Goal: Find specific page/section: Find specific page/section

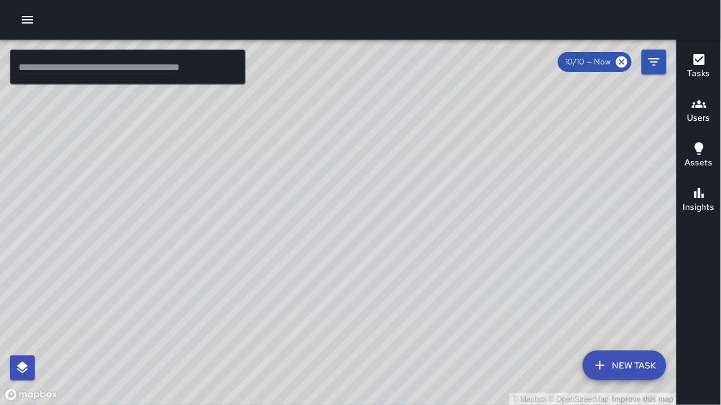
drag, startPoint x: 316, startPoint y: 198, endPoint x: 348, endPoint y: 124, distance: 80.8
click at [348, 124] on div "© Mapbox © OpenStreetMap Improve this map" at bounding box center [338, 223] width 677 height 366
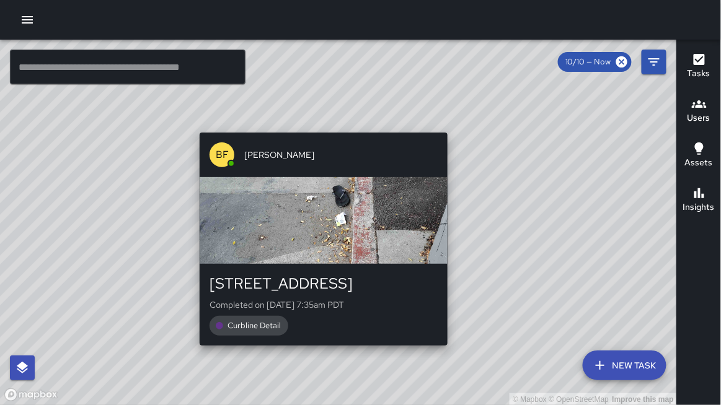
drag, startPoint x: 282, startPoint y: 152, endPoint x: 318, endPoint y: 126, distance: 44.9
click at [318, 124] on div "© Mapbox © OpenStreetMap Improve this map BF [PERSON_NAME] [STREET_ADDRESS][PER…" at bounding box center [338, 223] width 677 height 366
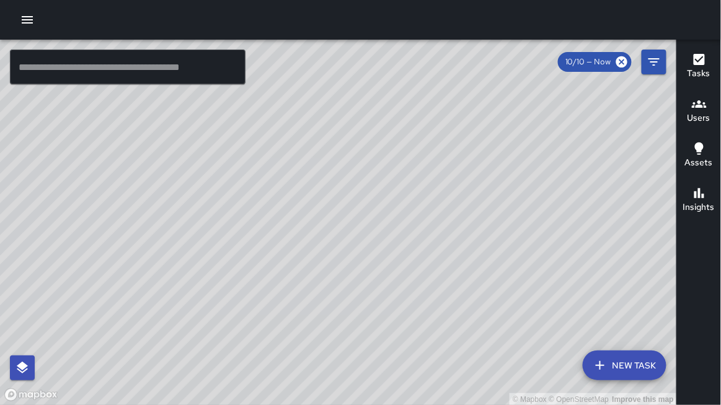
drag, startPoint x: 180, startPoint y: 180, endPoint x: 214, endPoint y: 251, distance: 78.7
click at [214, 258] on div "© Mapbox © OpenStreetMap Improve this map" at bounding box center [338, 223] width 677 height 366
drag, startPoint x: 259, startPoint y: 128, endPoint x: 188, endPoint y: 248, distance: 139.7
click at [188, 250] on div "© Mapbox © OpenStreetMap Improve this map" at bounding box center [338, 223] width 677 height 366
drag, startPoint x: 295, startPoint y: 195, endPoint x: 193, endPoint y: 245, distance: 113.9
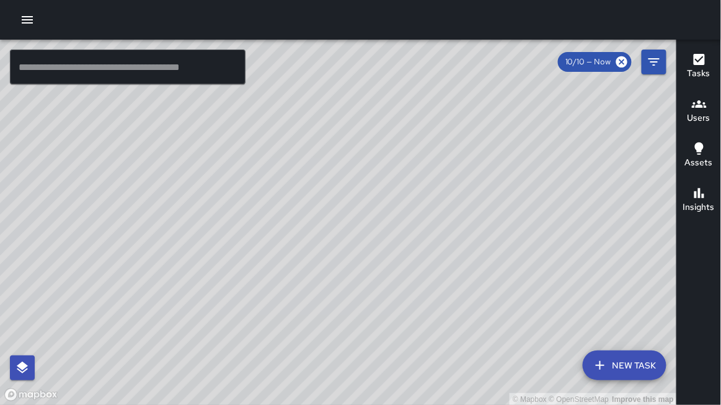
click at [191, 247] on div "© Mapbox © OpenStreetMap Improve this map" at bounding box center [338, 223] width 677 height 366
drag, startPoint x: 299, startPoint y: 170, endPoint x: 187, endPoint y: 212, distance: 119.0
click at [165, 221] on div "© Mapbox © OpenStreetMap Improve this map" at bounding box center [338, 223] width 677 height 366
drag, startPoint x: 246, startPoint y: 195, endPoint x: 160, endPoint y: 198, distance: 86.2
click at [160, 198] on div "© Mapbox © OpenStreetMap Improve this map" at bounding box center [338, 223] width 677 height 366
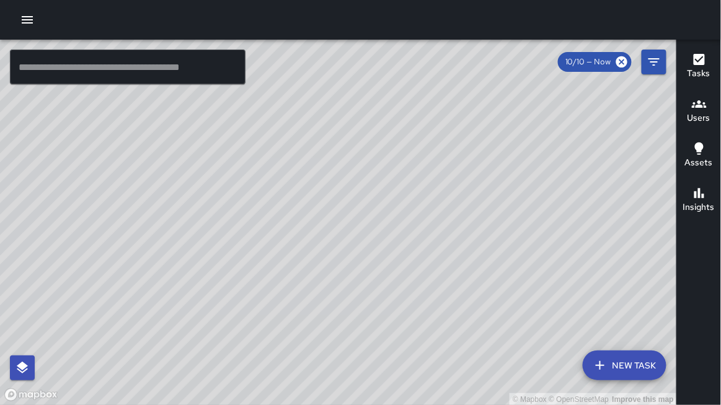
drag, startPoint x: 103, startPoint y: 194, endPoint x: 130, endPoint y: 150, distance: 51.4
click at [130, 148] on div "© Mapbox © OpenStreetMap Improve this map" at bounding box center [338, 223] width 677 height 366
drag, startPoint x: 119, startPoint y: 220, endPoint x: 134, endPoint y: 217, distance: 15.1
click at [136, 174] on div "© Mapbox © OpenStreetMap Improve this map" at bounding box center [338, 223] width 677 height 366
drag, startPoint x: 133, startPoint y: 227, endPoint x: 154, endPoint y: 205, distance: 30.7
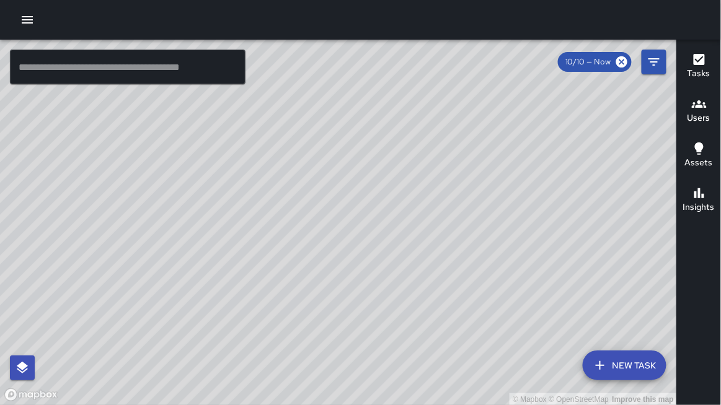
click at [154, 198] on div "© Mapbox © OpenStreetMap Improve this map" at bounding box center [338, 223] width 677 height 366
drag, startPoint x: 154, startPoint y: 227, endPoint x: 167, endPoint y: 217, distance: 16.3
click at [167, 216] on div "© Mapbox © OpenStreetMap Improve this map" at bounding box center [338, 223] width 677 height 366
click at [654, 61] on icon "Filters" at bounding box center [653, 61] width 11 height 7
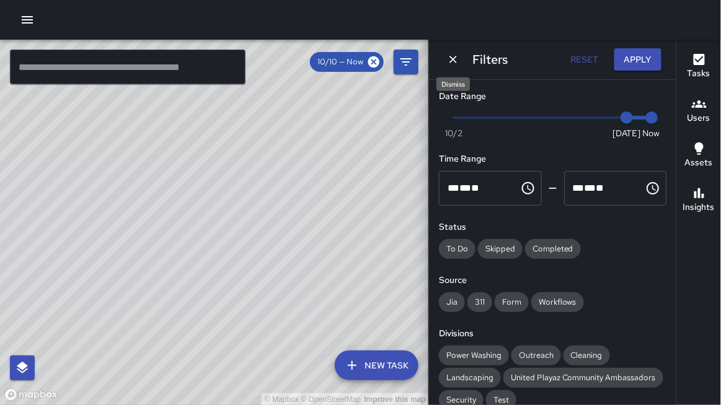
click at [454, 62] on icon "Dismiss" at bounding box center [453, 59] width 12 height 12
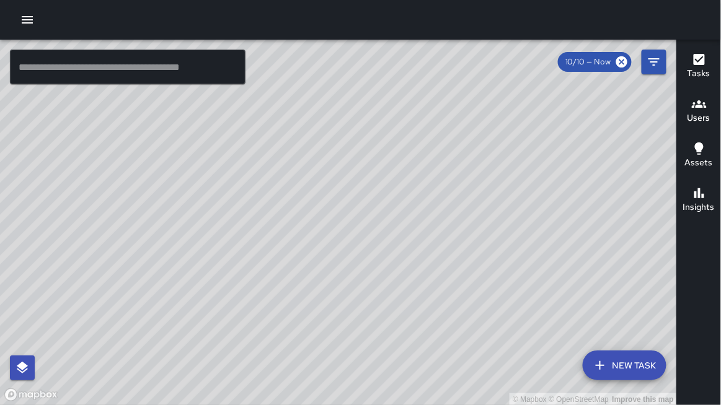
drag, startPoint x: 401, startPoint y: 231, endPoint x: 402, endPoint y: 220, distance: 10.6
click at [402, 220] on div "© Mapbox © OpenStreetMap Improve this map" at bounding box center [338, 223] width 677 height 366
click at [392, 204] on div "© Mapbox © OpenStreetMap Improve this map" at bounding box center [338, 223] width 677 height 366
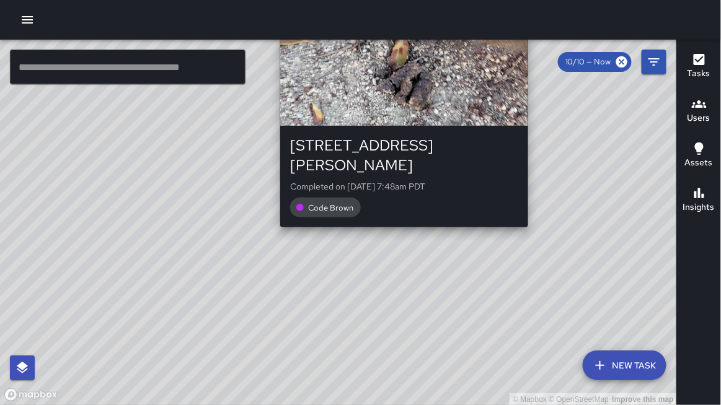
click at [394, 209] on div "BF [PERSON_NAME] [STREET_ADDRESS][PERSON_NAME] Completed on [DATE] 7:48am PDT C…" at bounding box center [404, 110] width 258 height 243
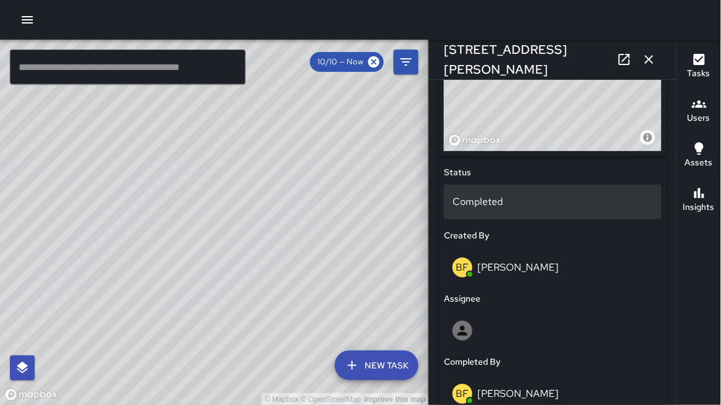
scroll to position [527, 0]
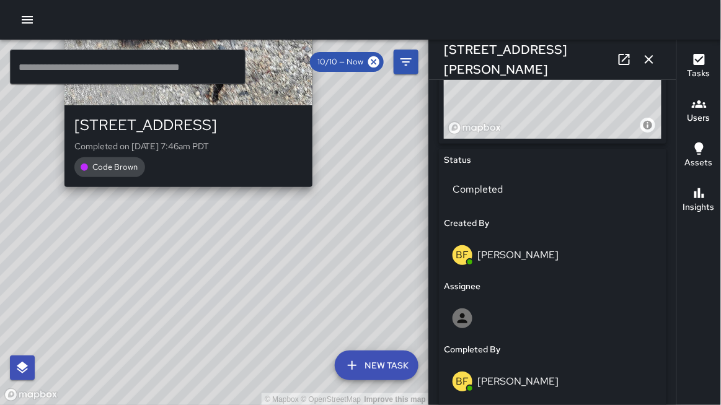
click at [318, 195] on div "© Mapbox © OpenStreetMap Improve this map BF [PERSON_NAME] [STREET_ADDRESS][PER…" at bounding box center [214, 223] width 429 height 366
type input "**********"
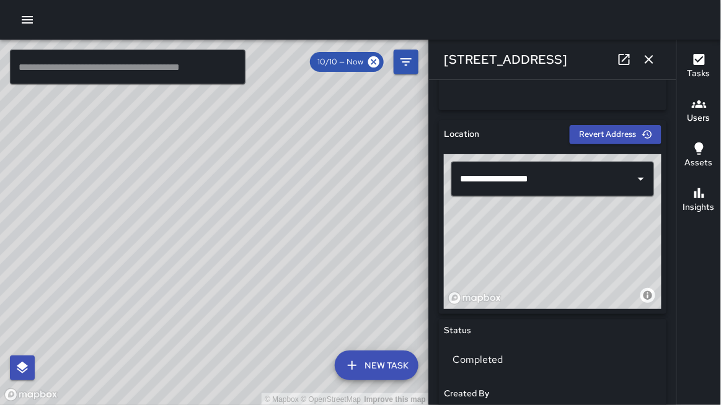
scroll to position [353, 0]
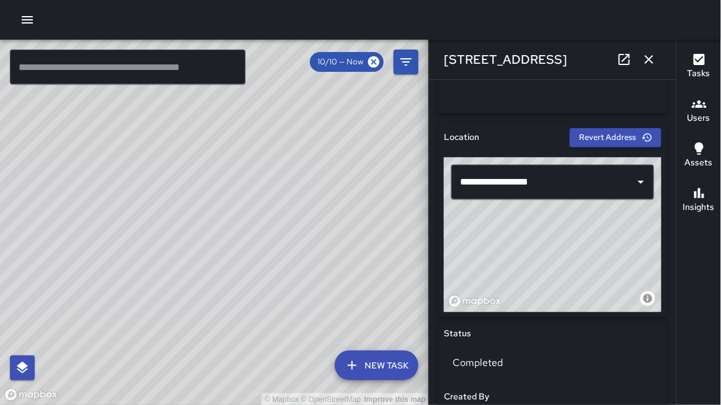
click at [650, 61] on icon "button" at bounding box center [648, 59] width 9 height 9
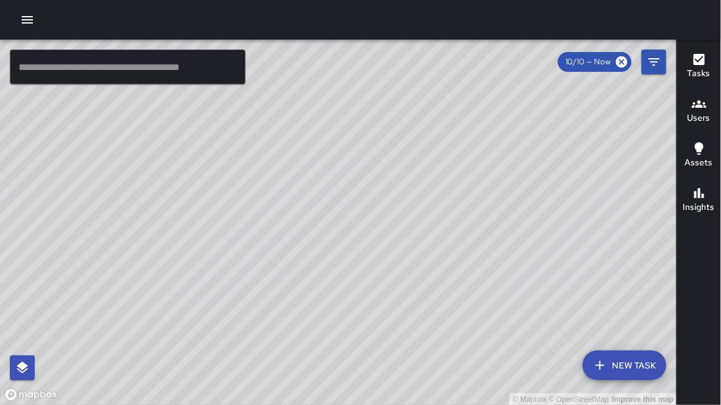
drag, startPoint x: 581, startPoint y: 169, endPoint x: 459, endPoint y: 217, distance: 131.3
click at [398, 243] on div "© Mapbox © OpenStreetMap Improve this map" at bounding box center [338, 223] width 677 height 366
drag, startPoint x: 519, startPoint y: 168, endPoint x: 443, endPoint y: 183, distance: 77.7
click at [443, 183] on div "© Mapbox © OpenStreetMap Improve this map" at bounding box center [338, 223] width 677 height 366
click at [138, 79] on input "text" at bounding box center [127, 67] width 235 height 35
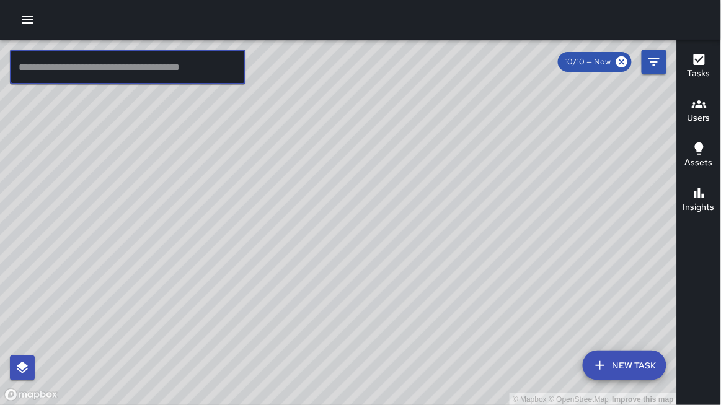
click at [138, 79] on input "text" at bounding box center [127, 67] width 235 height 35
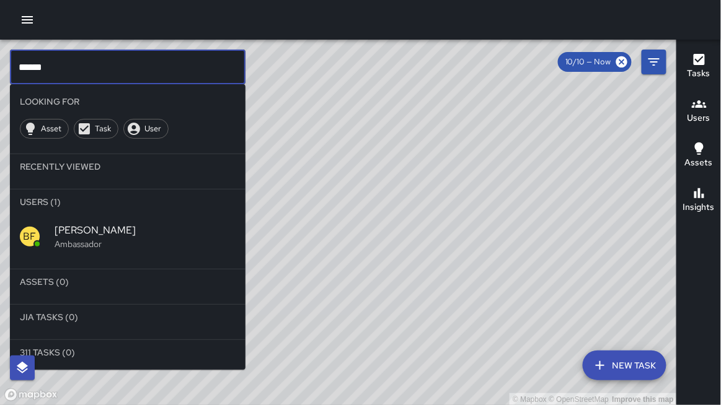
type input "******"
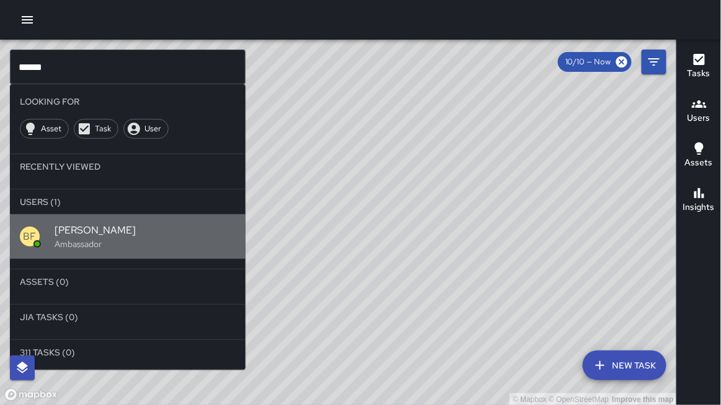
click at [121, 246] on p "Ambassador" at bounding box center [145, 244] width 181 height 12
